Goal: Task Accomplishment & Management: Manage account settings

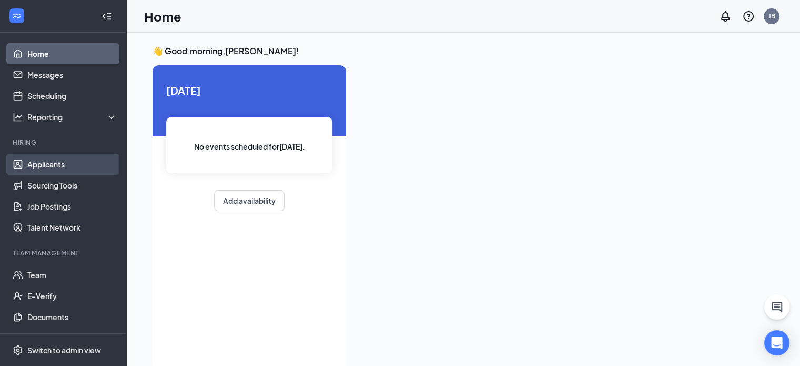
click at [73, 160] on link "Applicants" at bounding box center [72, 164] width 90 height 21
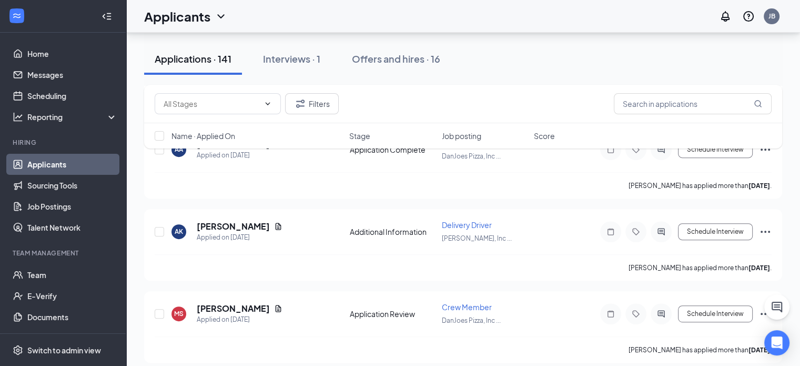
scroll to position [421, 0]
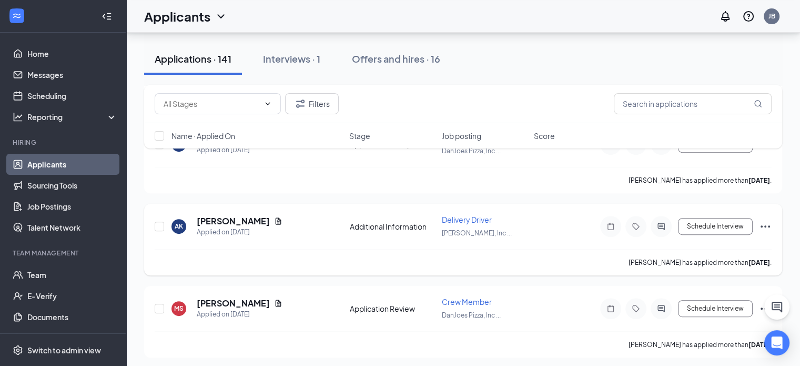
click at [767, 220] on icon "Ellipses" at bounding box center [765, 226] width 13 height 13
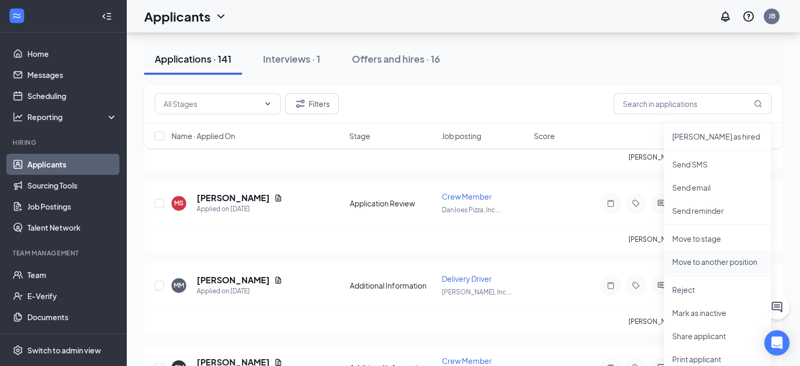
scroll to position [579, 0]
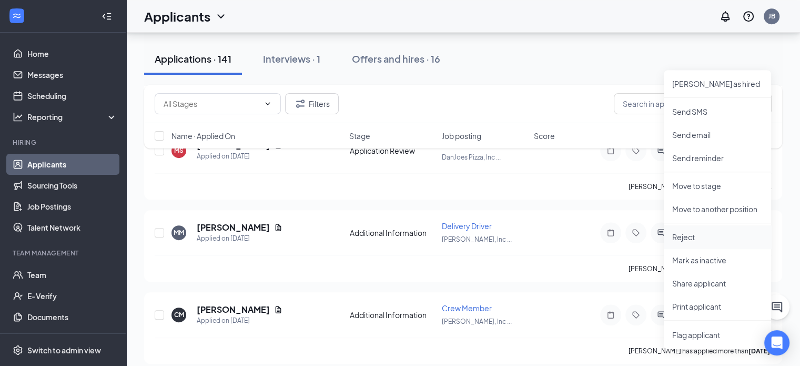
click at [686, 238] on p "Reject" at bounding box center [717, 236] width 90 height 11
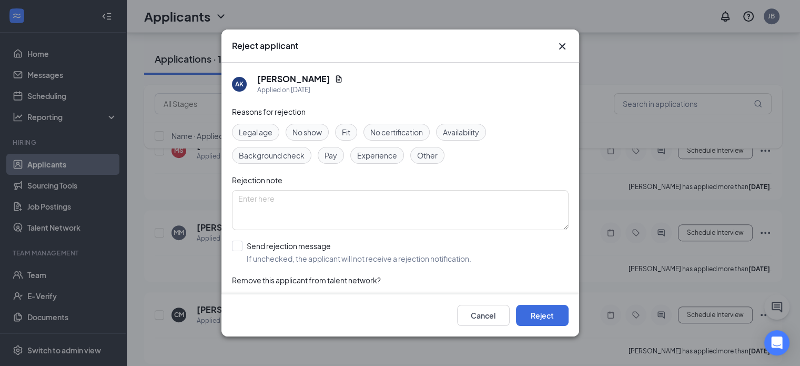
click at [302, 134] on span "No show" at bounding box center [307, 132] width 29 height 12
click at [531, 316] on button "Reject" at bounding box center [542, 315] width 53 height 21
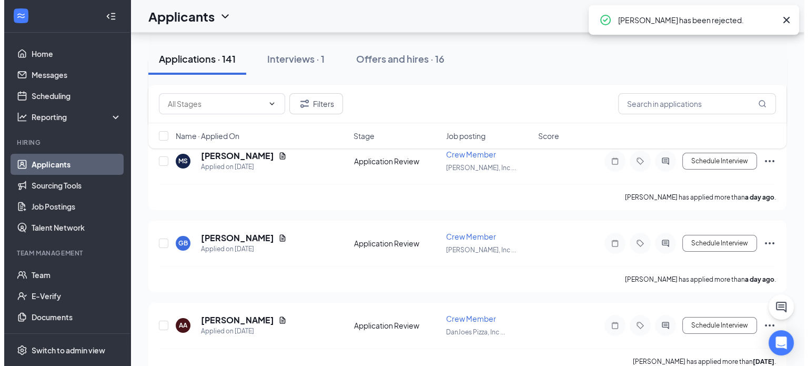
scroll to position [0, 0]
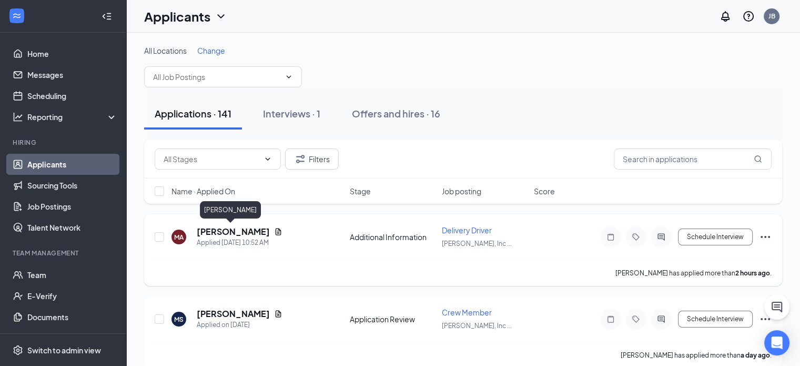
click at [223, 231] on h5 "[PERSON_NAME]" at bounding box center [233, 232] width 73 height 12
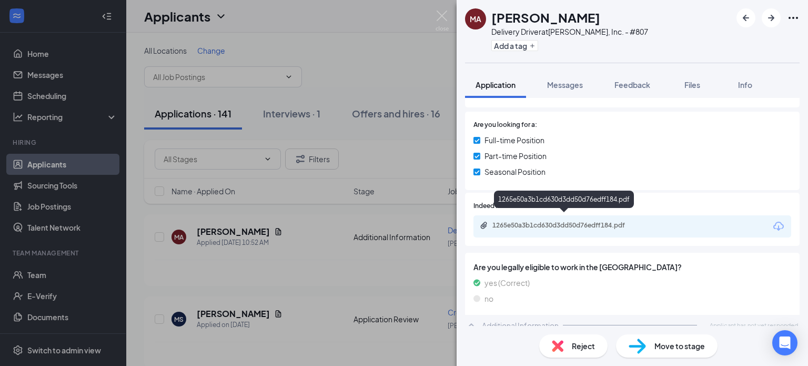
scroll to position [147, 0]
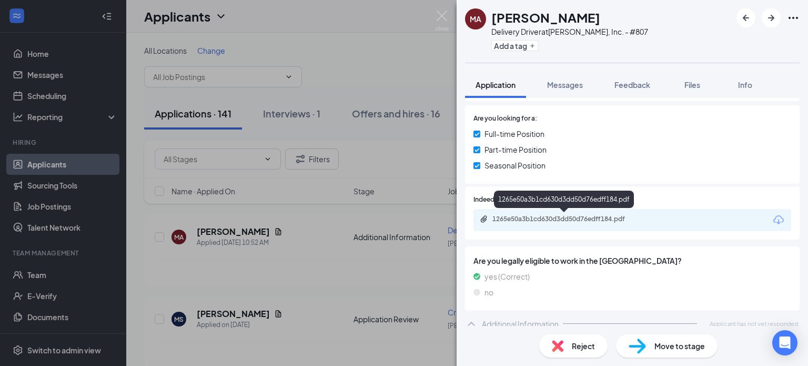
click at [566, 217] on div "1265e50a3b1cd630d3dd50d76edff184.pdf" at bounding box center [565, 219] width 147 height 8
